Goal: Information Seeking & Learning: Learn about a topic

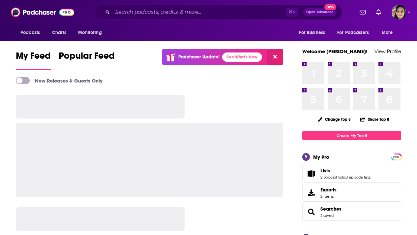
type input "[URL][DOMAIN_NAME]"
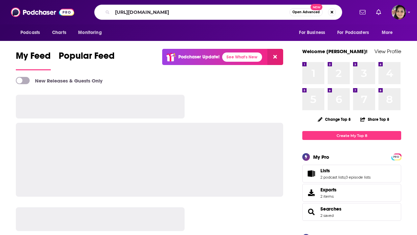
scroll to position [0, 100]
click at [184, 13] on input "[URL][DOMAIN_NAME]" at bounding box center [200, 12] width 177 height 11
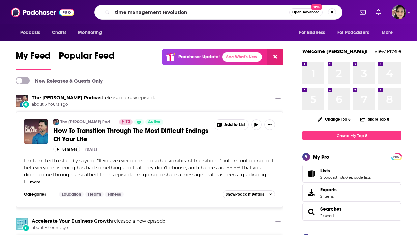
type input "time management revolution"
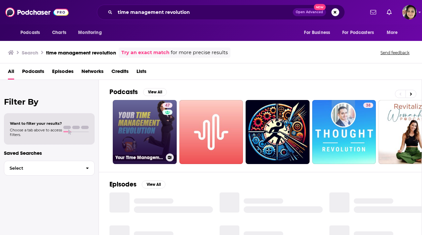
click at [151, 133] on link "47 Your Time Management Revolution - productivity tips from The Inefficiency As…" at bounding box center [145, 132] width 64 height 64
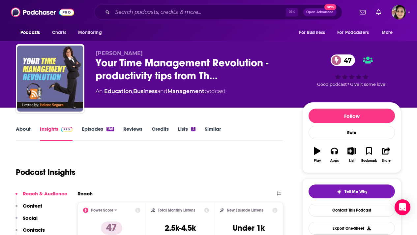
click at [22, 130] on link "About" at bounding box center [23, 132] width 15 height 15
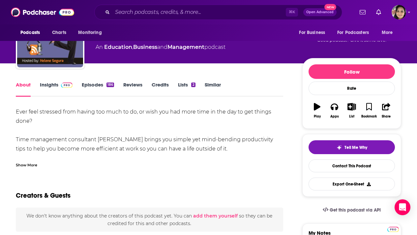
click at [26, 166] on div "Show More" at bounding box center [26, 164] width 21 height 6
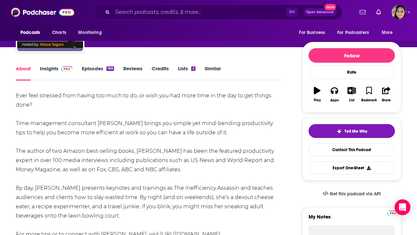
scroll to position [113, 0]
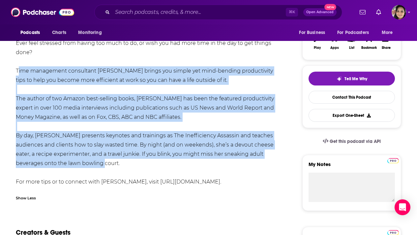
drag, startPoint x: 12, startPoint y: 70, endPoint x: 224, endPoint y: 166, distance: 232.7
copy div "Time management consultant [PERSON_NAME] brings you simple yet mind-bending pro…"
